Goal: Find specific page/section: Find specific page/section

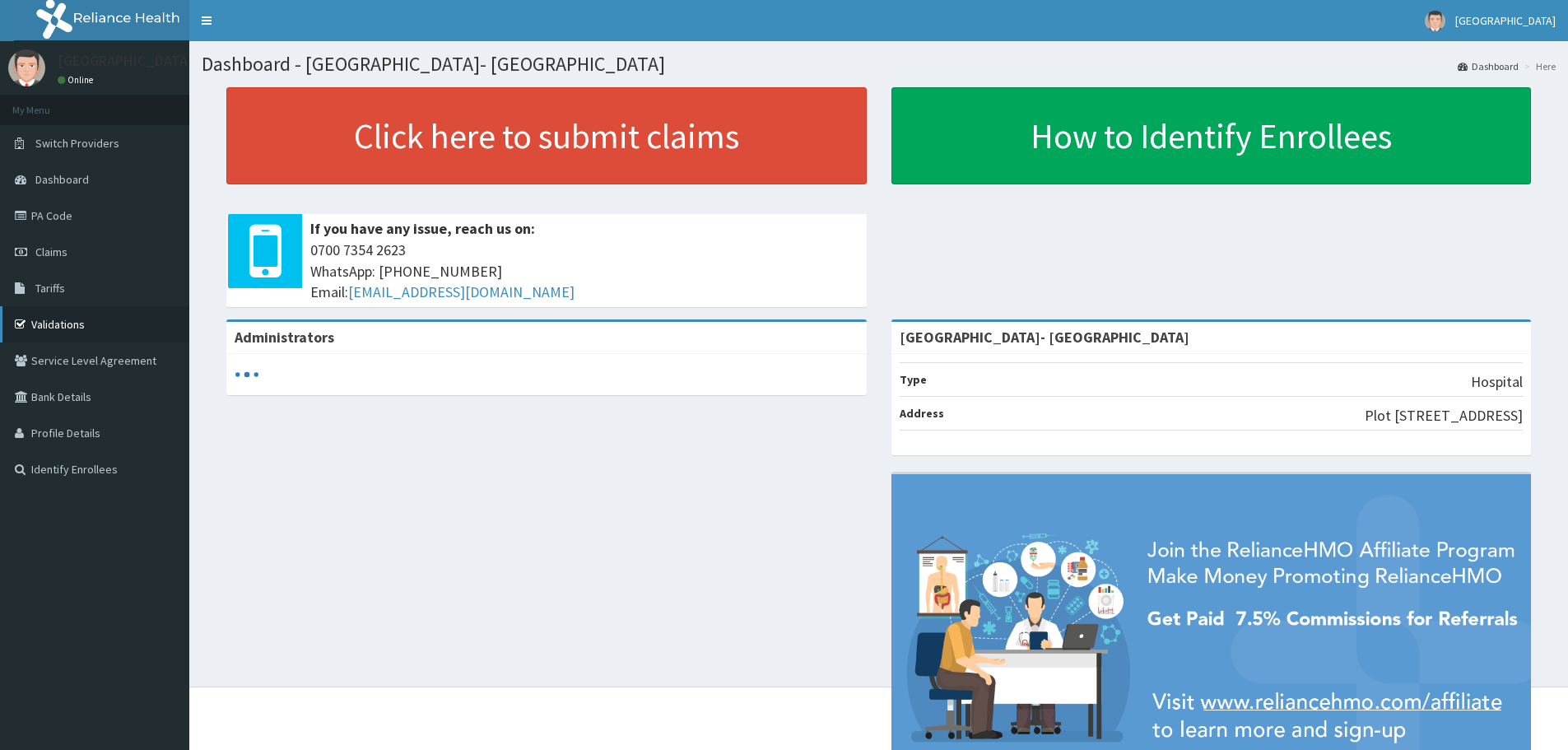
click at [75, 323] on link "Validations" at bounding box center [95, 324] width 189 height 37
click at [80, 327] on link "Validations" at bounding box center [95, 324] width 189 height 37
